Goal: Submit feedback/report problem

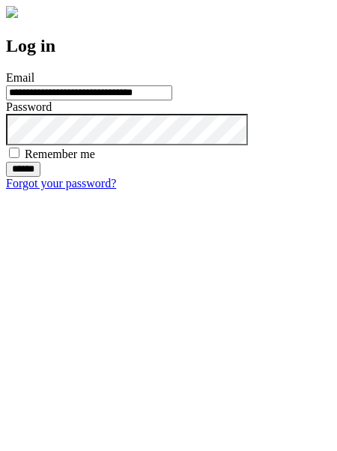
click at [40, 177] on input "******" at bounding box center [23, 169] width 34 height 15
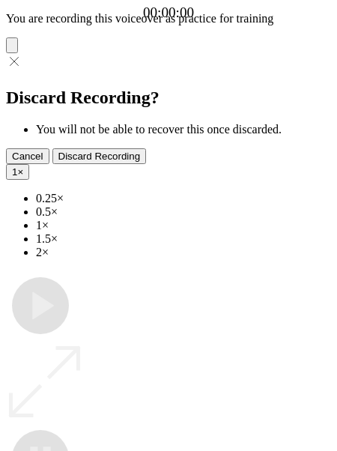
type input "**********"
